Goal: Task Accomplishment & Management: Use online tool/utility

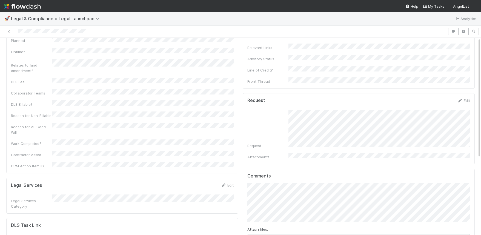
scroll to position [127, 0]
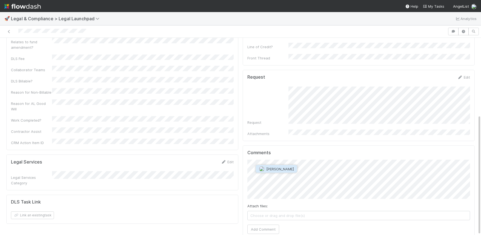
click at [292, 170] on span "[PERSON_NAME]" at bounding box center [280, 169] width 28 height 4
click at [274, 225] on button "Add Comment" at bounding box center [263, 229] width 32 height 9
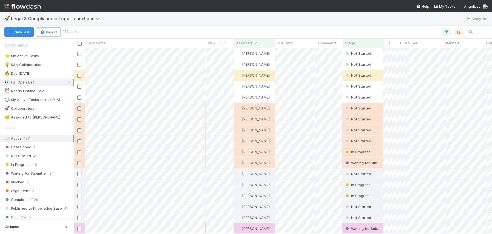
scroll to position [186, 418]
